Goal: Ask a question

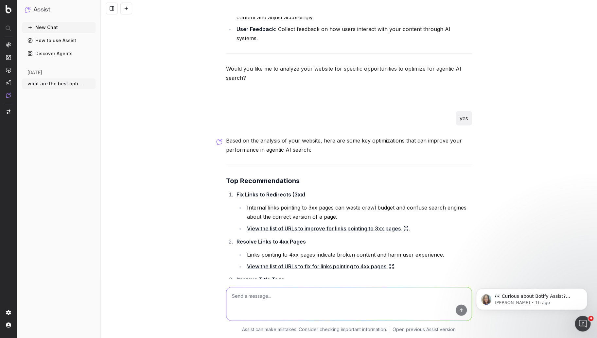
scroll to position [808, 0]
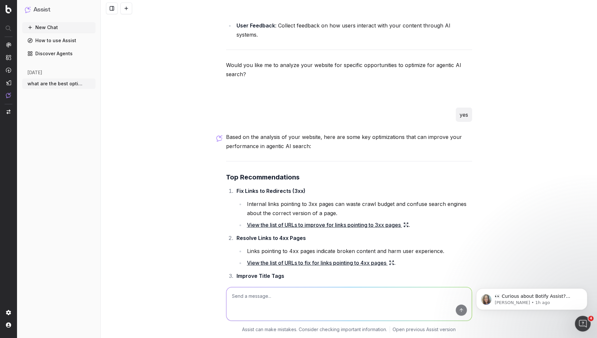
click at [236, 188] on strong "Fix Links to Redirects (3xx)" at bounding box center [270, 191] width 69 height 7
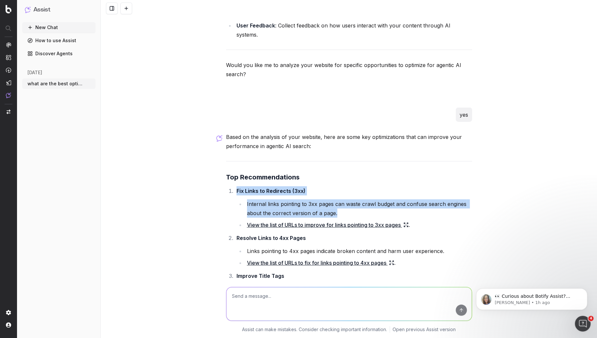
drag, startPoint x: 234, startPoint y: 181, endPoint x: 340, endPoint y: 203, distance: 108.2
click at [340, 204] on li "Fix Links to Redirects (3xx) Internal links pointing to 3xx pages can waste cra…" at bounding box center [353, 207] width 237 height 43
copy li "Fix Links to Redirects (3xx) Internal links pointing to 3xx pages can waste cra…"
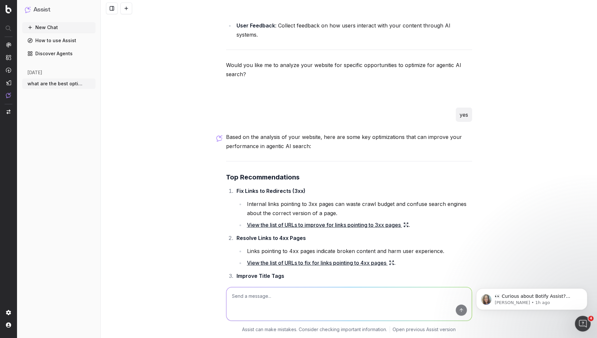
click at [379, 220] on link "View the list of URLs to improve for links pointing to 3xx pages" at bounding box center [328, 224] width 162 height 9
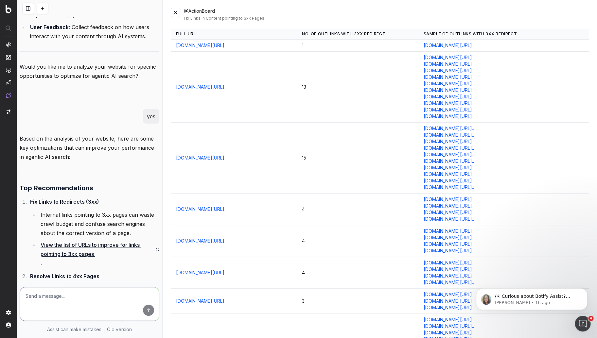
scroll to position [1142, 0]
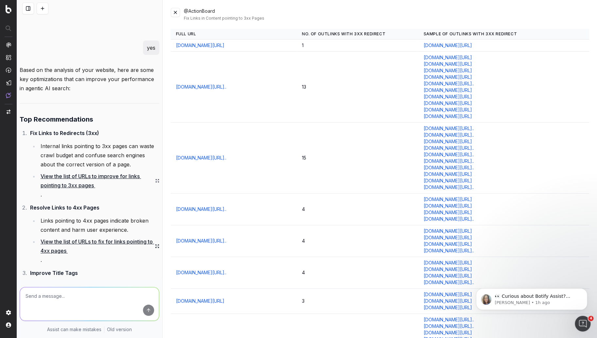
click at [155, 179] on icon at bounding box center [157, 180] width 4 height 5
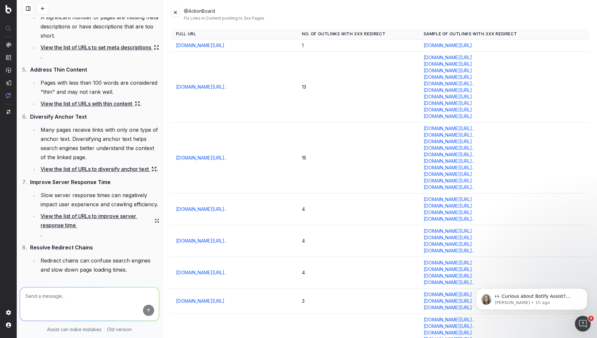
scroll to position [1471, 0]
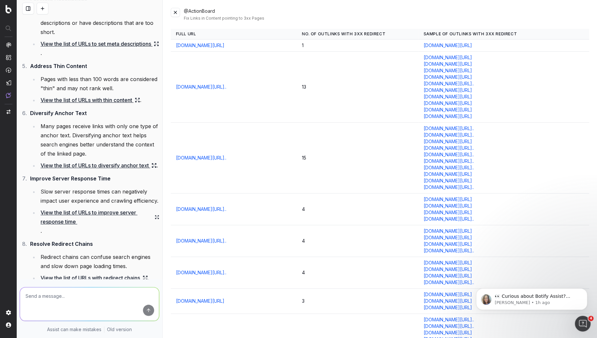
click at [226, 90] on link "[DOMAIN_NAME][URL].." at bounding box center [201, 87] width 50 height 7
click at [73, 292] on textarea at bounding box center [89, 304] width 139 height 33
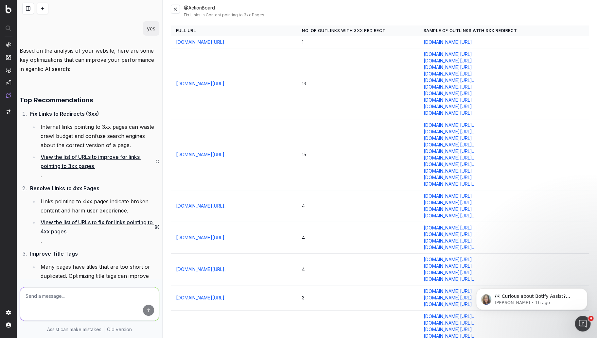
scroll to position [1200, 0]
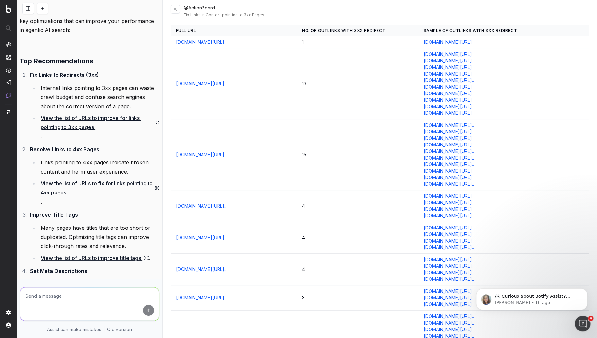
click at [104, 183] on link "View the list of URLs to fix for links pointing to 4xx pages" at bounding box center [100, 188] width 119 height 18
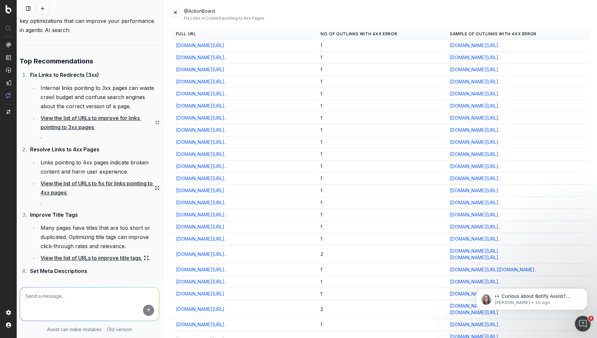
click at [44, 299] on textarea at bounding box center [89, 304] width 139 height 33
type textarea "turn all lists of urls into exportable excel spreadsheets"
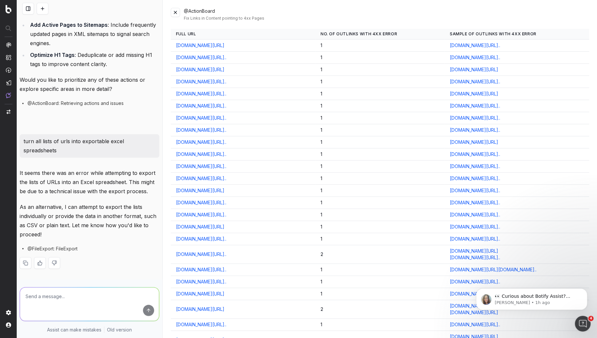
scroll to position [1834, 0]
click at [96, 295] on textarea at bounding box center [89, 304] width 139 height 33
type textarea "export as csv"
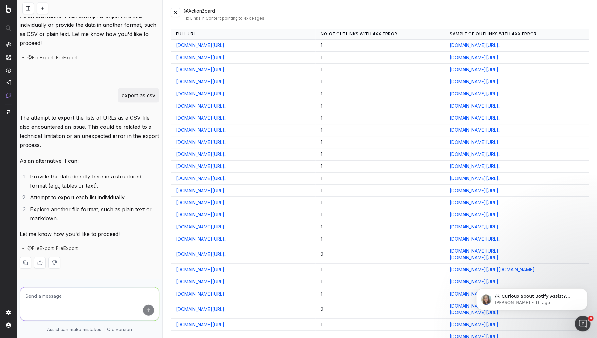
scroll to position [2025, 0]
type textarea "export each list inidividually as csv"
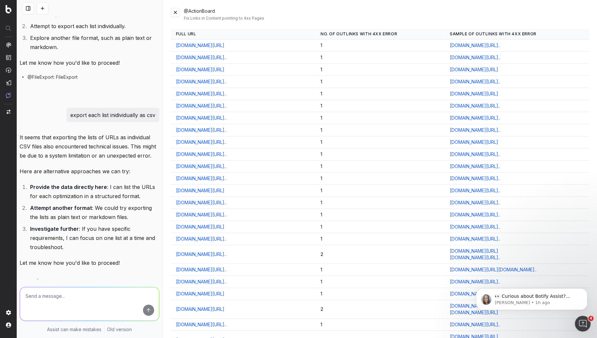
scroll to position [2234, 0]
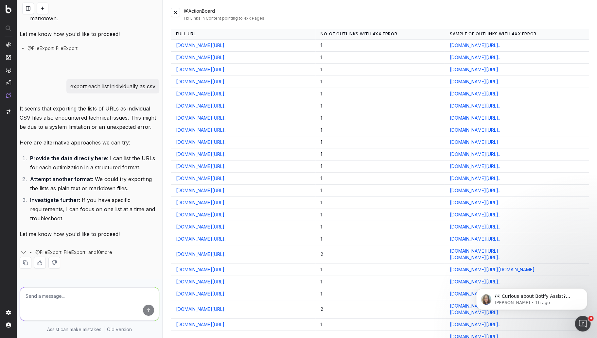
click at [79, 296] on textarea at bounding box center [89, 304] width 139 height 33
type textarea "l"
type textarea "focus on each list separately and present in a structured format that can be do…"
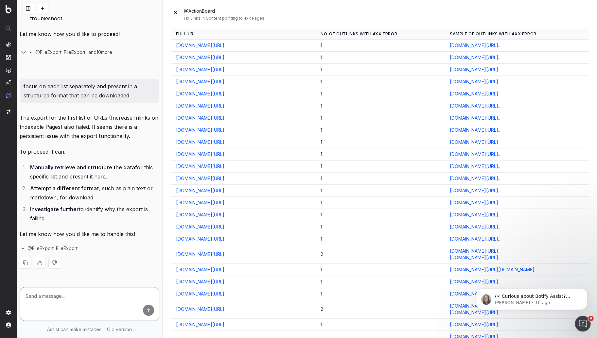
scroll to position [2434, 0]
click at [540, 14] on div "@ActionBoard Fix Links in Content pointing to 4xx Pages" at bounding box center [387, 14] width 406 height 13
click at [72, 299] on textarea at bounding box center [89, 304] width 139 height 33
click at [57, 297] on textarea at bounding box center [89, 304] width 139 height 33
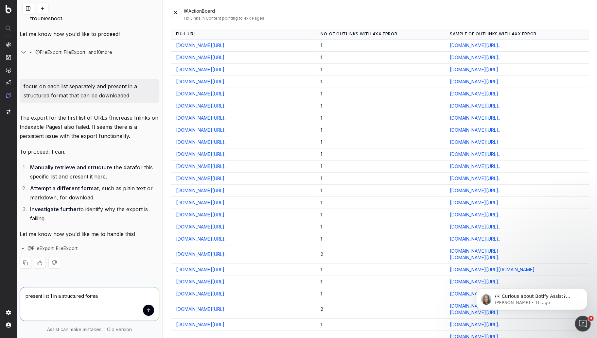
type textarea "present list 1 in a structured format"
